Goal: Task Accomplishment & Management: Use online tool/utility

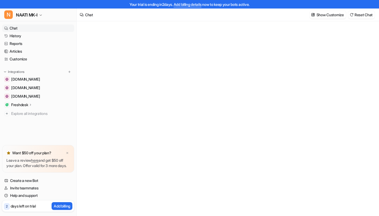
type textarea "**********"
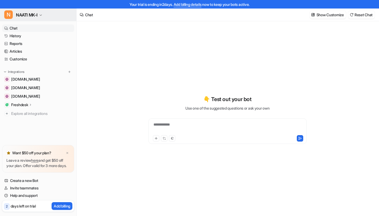
click at [44, 18] on button "N NAATI MK-I" at bounding box center [38, 15] width 76 height 13
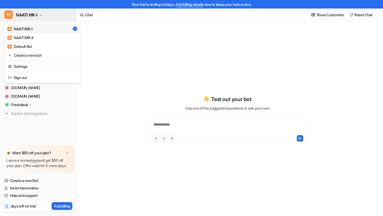
click at [45, 15] on button "N NAATI MK-I" at bounding box center [38, 15] width 76 height 13
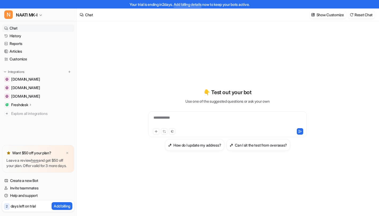
click at [23, 103] on p "Freshdesk" at bounding box center [19, 104] width 17 height 5
click at [25, 120] on p "Sources" at bounding box center [22, 119] width 14 height 5
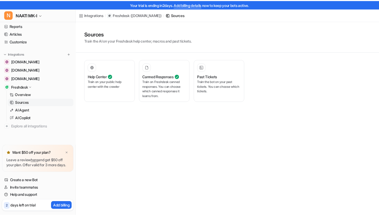
scroll to position [23, 0]
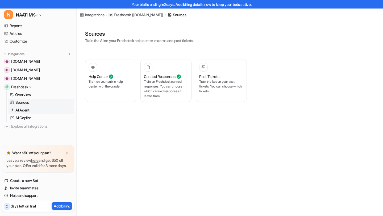
click at [36, 106] on link "AI Agent" at bounding box center [41, 109] width 66 height 7
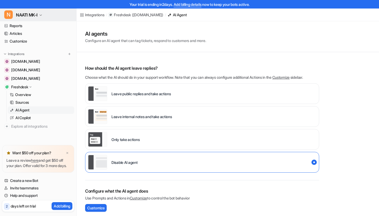
click at [56, 17] on button "N NAATI MK-I" at bounding box center [38, 15] width 76 height 13
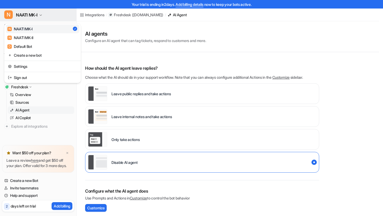
click at [58, 18] on button "N NAATI MK-I" at bounding box center [38, 15] width 76 height 13
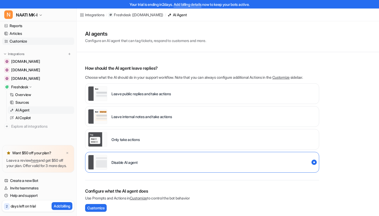
click at [46, 37] on link "Customize" at bounding box center [38, 40] width 72 height 7
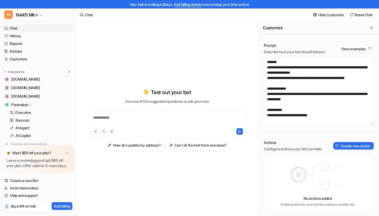
scroll to position [58, 0]
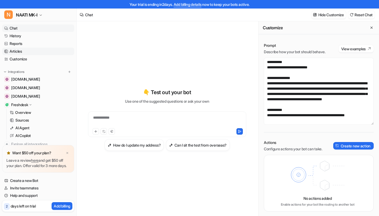
click at [36, 51] on link "Articles" at bounding box center [38, 51] width 72 height 7
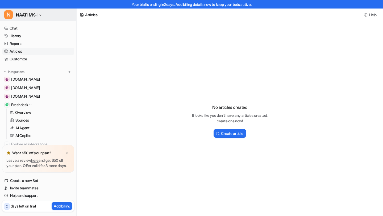
click at [45, 13] on button "N NAATI MK-I" at bounding box center [38, 15] width 76 height 13
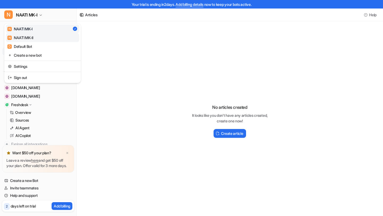
click at [33, 38] on div "N NAATI MK-II" at bounding box center [20, 38] width 26 height 6
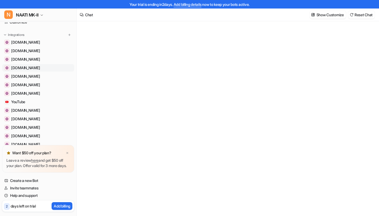
type textarea "**********"
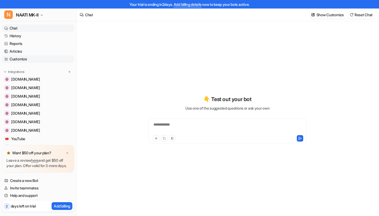
click at [60, 61] on link "Customize" at bounding box center [38, 58] width 72 height 7
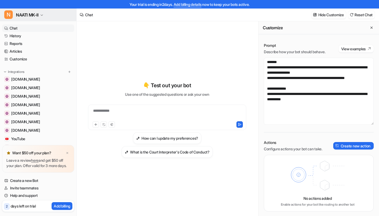
click at [59, 18] on button "N NAATI MK-II" at bounding box center [38, 15] width 76 height 13
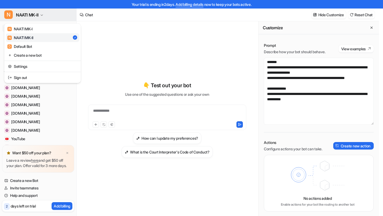
click at [59, 18] on button "N NAATI MK-II" at bounding box center [38, 15] width 76 height 13
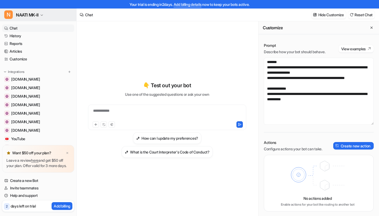
click at [43, 18] on button "N NAATI MK-II" at bounding box center [38, 15] width 76 height 13
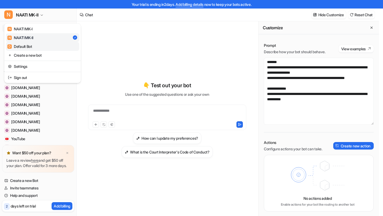
click at [40, 47] on link "D Default Bot" at bounding box center [42, 46] width 73 height 9
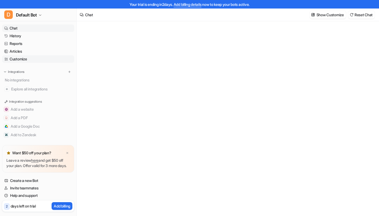
type textarea "**********"
click at [37, 56] on link "Customize" at bounding box center [38, 58] width 72 height 7
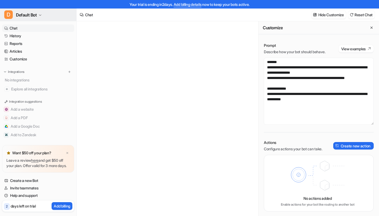
click at [50, 16] on button "D Default Bot" at bounding box center [38, 15] width 76 height 13
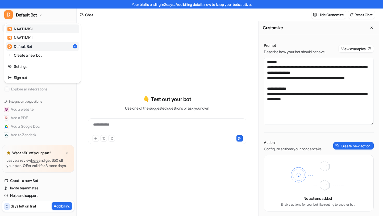
click at [45, 26] on link "N NAATI MK-I" at bounding box center [42, 28] width 73 height 9
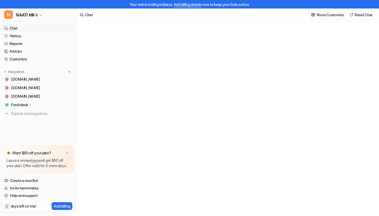
click at [30, 106] on icon at bounding box center [31, 105] width 4 height 4
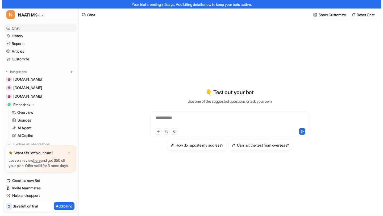
scroll to position [23, 0]
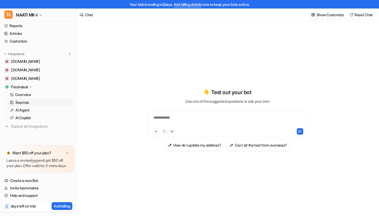
click at [33, 99] on link "Sources" at bounding box center [41, 102] width 66 height 7
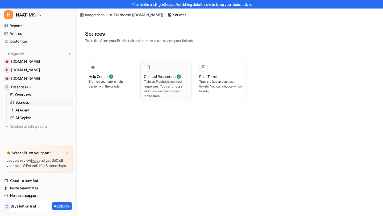
click at [149, 85] on p "Train on Freshdesk canned responses. You can choose which canned responses it l…" at bounding box center [166, 88] width 44 height 19
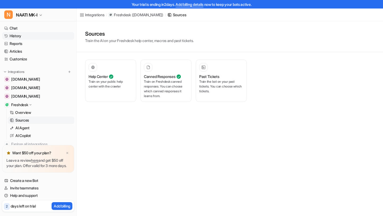
click at [24, 34] on link "History" at bounding box center [38, 35] width 72 height 7
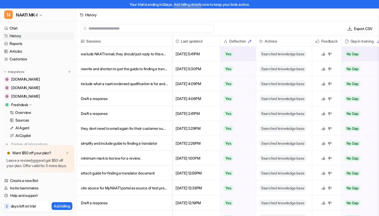
click at [124, 54] on p "exclude NAATI email, they should just reply to this email with further queries" at bounding box center [124, 54] width 87 height 15
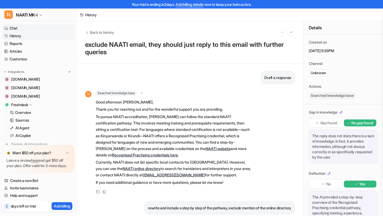
click at [55, 31] on link "Chat" at bounding box center [38, 27] width 72 height 7
